Goal: Task Accomplishment & Management: Manage account settings

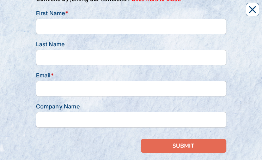
scroll to position [64, 0]
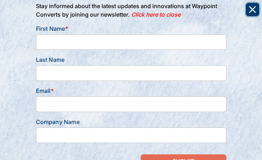
click at [258, 10] on button "Close" at bounding box center [252, 9] width 13 height 13
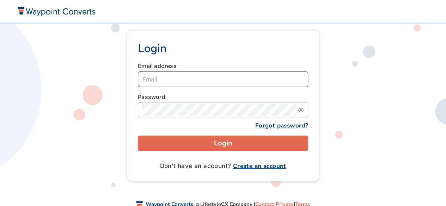
click at [160, 81] on input "Email" at bounding box center [223, 80] width 170 height 16
type input "emorales@caradayhealth.com"
click at [138, 136] on button "Login" at bounding box center [223, 144] width 170 height 16
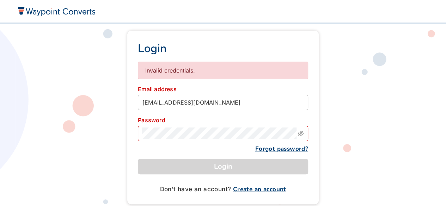
click at [266, 151] on link "Forgot password?" at bounding box center [281, 149] width 53 height 8
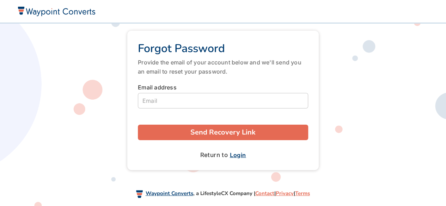
scroll to position [3, 0]
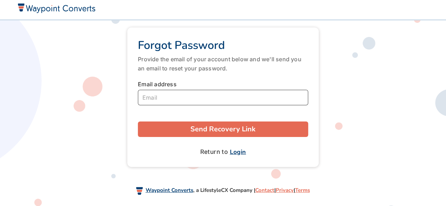
click at [184, 97] on input "Email" at bounding box center [223, 98] width 170 height 16
type input "emorales@caradayhealth.com"
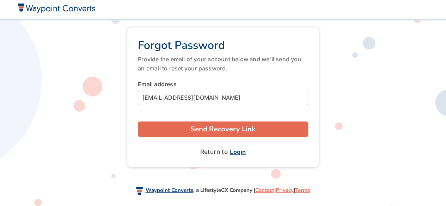
click at [198, 127] on button "Send Recovery Link" at bounding box center [223, 130] width 170 height 16
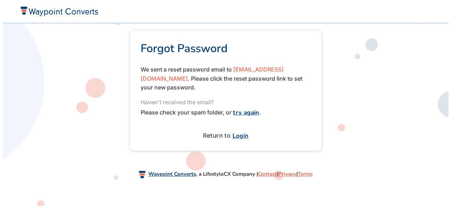
scroll to position [0, 0]
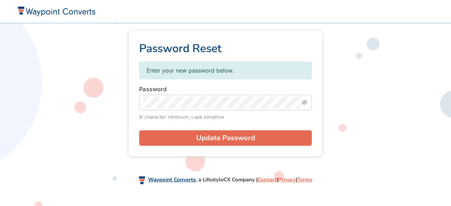
click at [174, 139] on button "Update Password" at bounding box center [225, 138] width 173 height 16
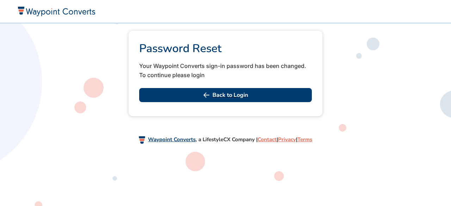
click at [203, 97] on icon "button" at bounding box center [206, 95] width 6 height 6
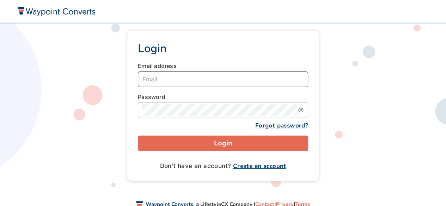
click at [159, 76] on input "Email" at bounding box center [223, 80] width 170 height 16
type input "e"
type input "emorales@caradayhealth.com"
click at [138, 136] on button "Login" at bounding box center [223, 144] width 170 height 16
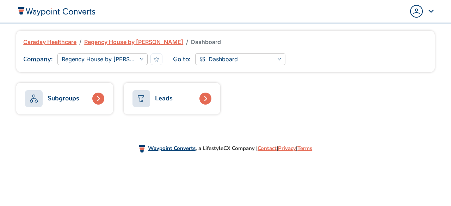
click at [159, 91] on div "Leads" at bounding box center [153, 98] width 40 height 17
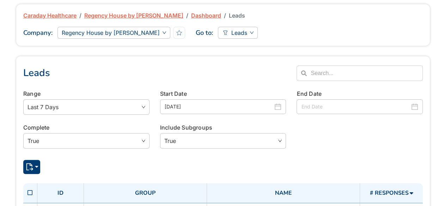
scroll to position [24, 0]
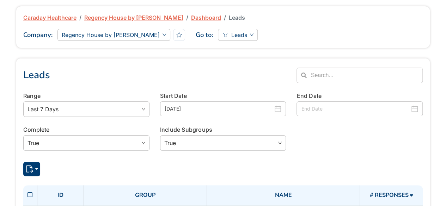
click at [109, 18] on span "Regency House by [PERSON_NAME]" at bounding box center [133, 17] width 99 height 8
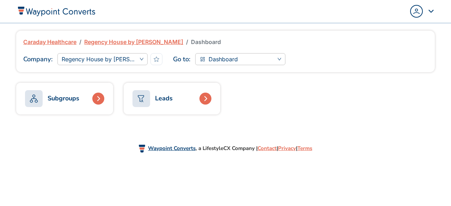
click at [164, 97] on div "Leads" at bounding box center [164, 99] width 18 height 10
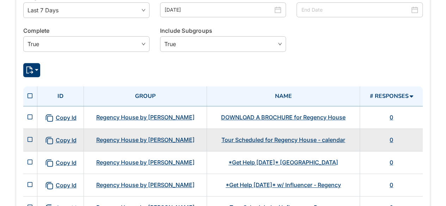
scroll to position [124, 0]
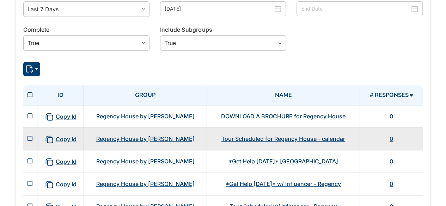
click at [282, 139] on link "Tour Scheduled for Regency House - calendar" at bounding box center [283, 138] width 124 height 7
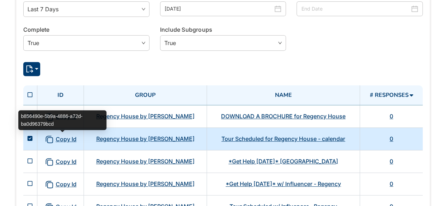
click at [65, 138] on span "Copy Id" at bounding box center [61, 139] width 32 height 9
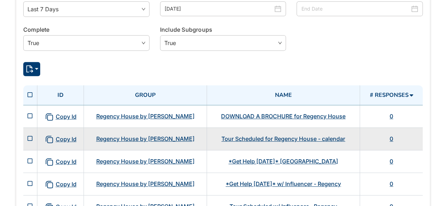
click at [116, 141] on link "Regency House by [PERSON_NAME]" at bounding box center [145, 138] width 98 height 7
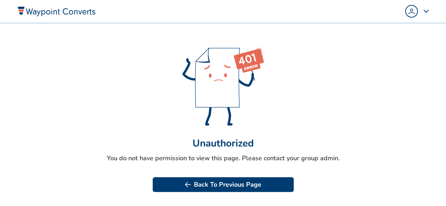
click at [187, 186] on icon "button" at bounding box center [187, 184] width 5 height 5
click at [207, 179] on button "Back To Previous Page" at bounding box center [223, 184] width 141 height 15
click at [195, 187] on button "Back To Previous Page" at bounding box center [223, 184] width 141 height 15
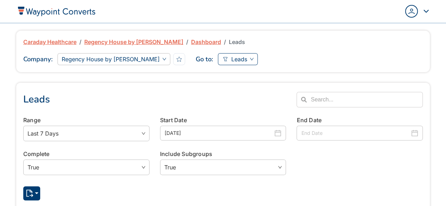
click at [239, 59] on span "Leads" at bounding box center [237, 59] width 31 height 11
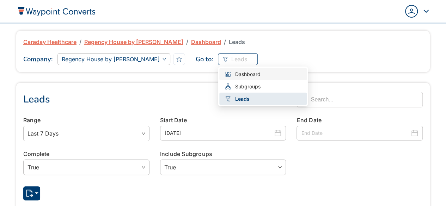
click at [235, 72] on span "Dashboard" at bounding box center [247, 74] width 25 height 8
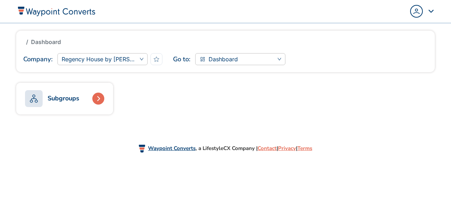
click at [102, 96] on div at bounding box center [98, 99] width 12 height 12
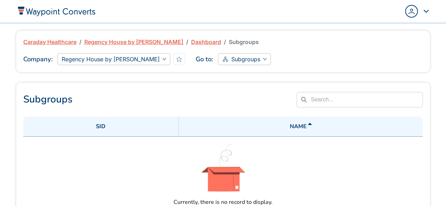
click at [37, 39] on link "Caraday Healthcare" at bounding box center [49, 42] width 53 height 8
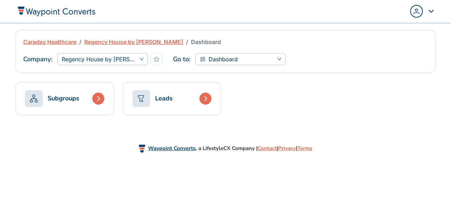
click at [417, 16] on img "Popover trigger" at bounding box center [416, 11] width 11 height 11
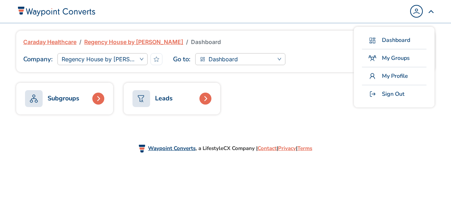
click at [433, 11] on div "Popover trigger" at bounding box center [422, 11] width 24 height 13
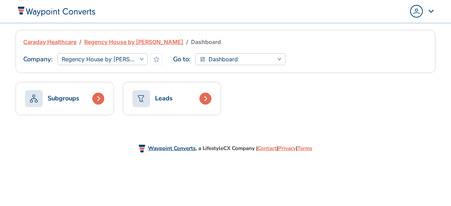
click at [49, 41] on link "Caraday Healthcare" at bounding box center [49, 42] width 53 height 8
click at [56, 16] on img at bounding box center [56, 11] width 79 height 10
click at [53, 87] on link "Subgroups" at bounding box center [64, 99] width 97 height 32
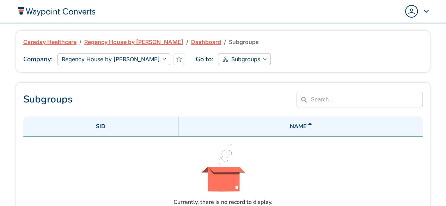
scroll to position [70, 0]
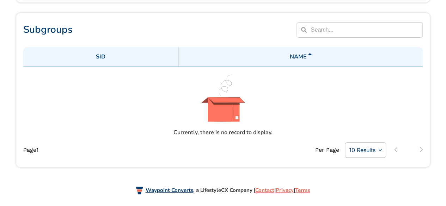
click at [132, 53] on th "Sid" at bounding box center [100, 57] width 155 height 20
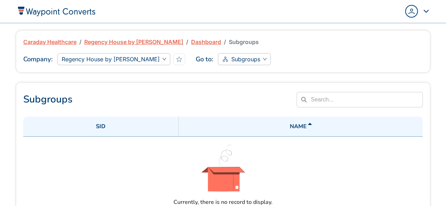
click at [122, 40] on span "Regency House by [PERSON_NAME]" at bounding box center [133, 42] width 99 height 8
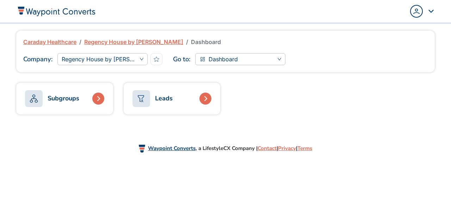
click at [170, 101] on div "Leads" at bounding box center [164, 99] width 18 height 10
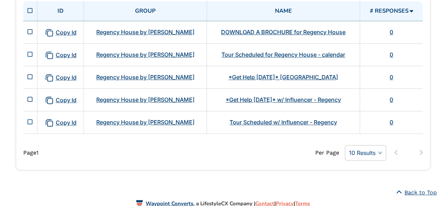
scroll to position [211, 0]
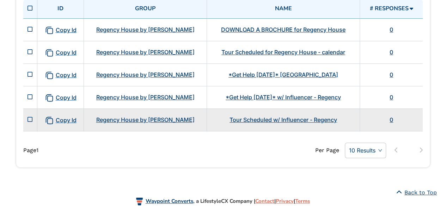
click at [242, 121] on link "Tour Scheduled w/ Influencer - Regency" at bounding box center [282, 119] width 107 height 7
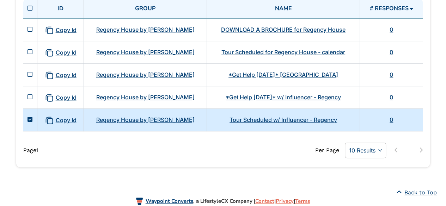
click at [81, 186] on div "Waypoint Converts , a LifestyleCX Company | Contact | Privacy | Terms" at bounding box center [223, 201] width 446 height 32
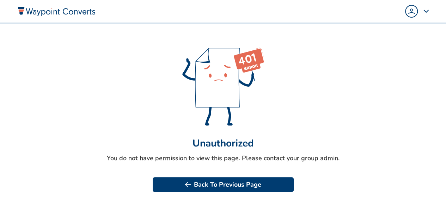
scroll to position [25, 0]
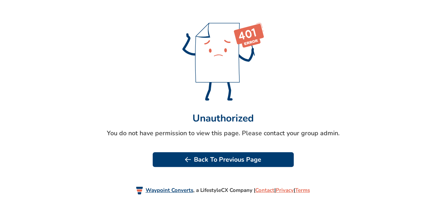
click at [208, 165] on button "Back To Previous Page" at bounding box center [223, 159] width 141 height 15
